Goal: Task Accomplishment & Management: Use online tool/utility

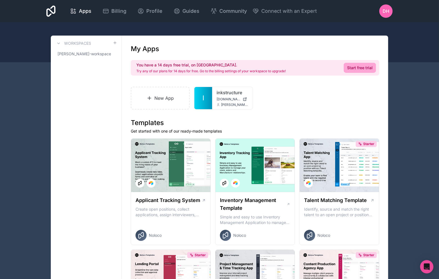
click at [174, 98] on link "New App" at bounding box center [160, 98] width 59 height 23
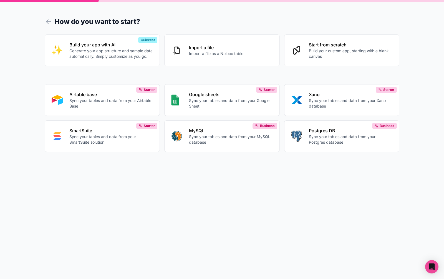
click at [299, 54] on button "Start from scratch Build your custom app, starting with a blank canvas" at bounding box center [342, 50] width 116 height 32
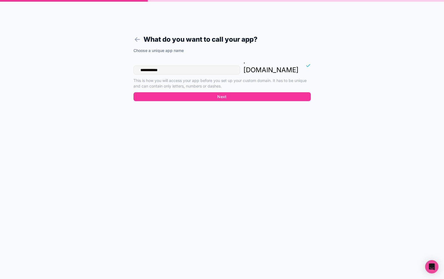
click at [235, 92] on button "Next" at bounding box center [222, 96] width 177 height 9
